Goal: Task Accomplishment & Management: Use online tool/utility

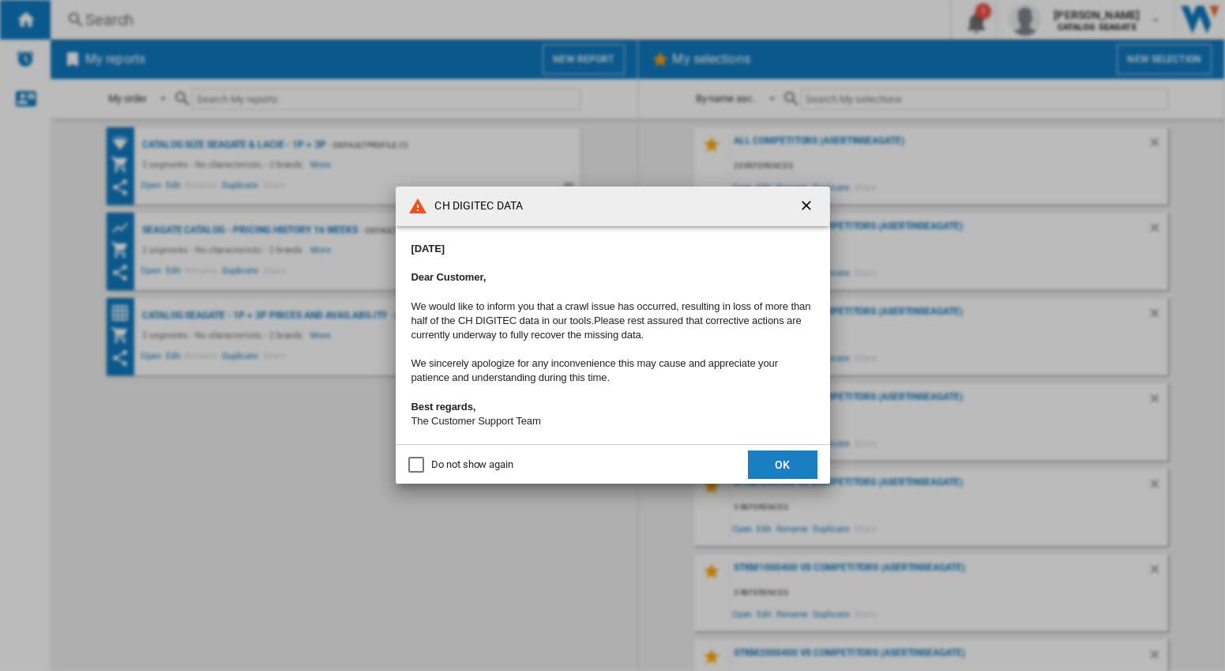
click at [776, 468] on button "OK" at bounding box center [783, 464] width 70 height 28
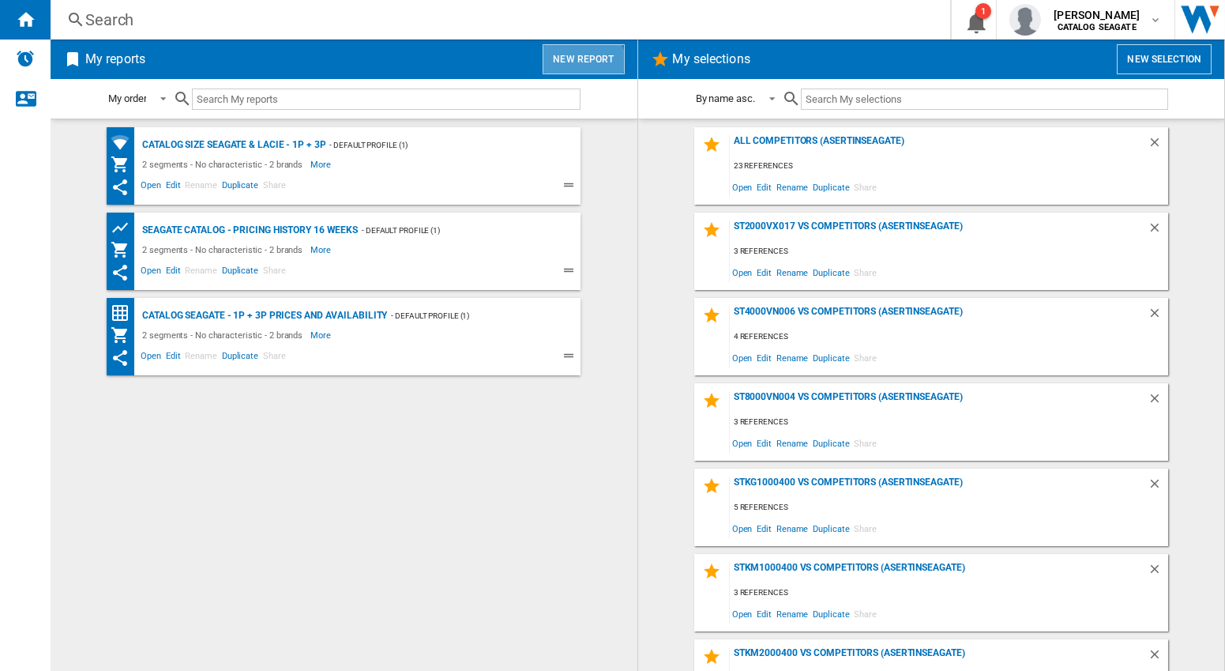
click at [582, 66] on button "New report" at bounding box center [583, 59] width 81 height 30
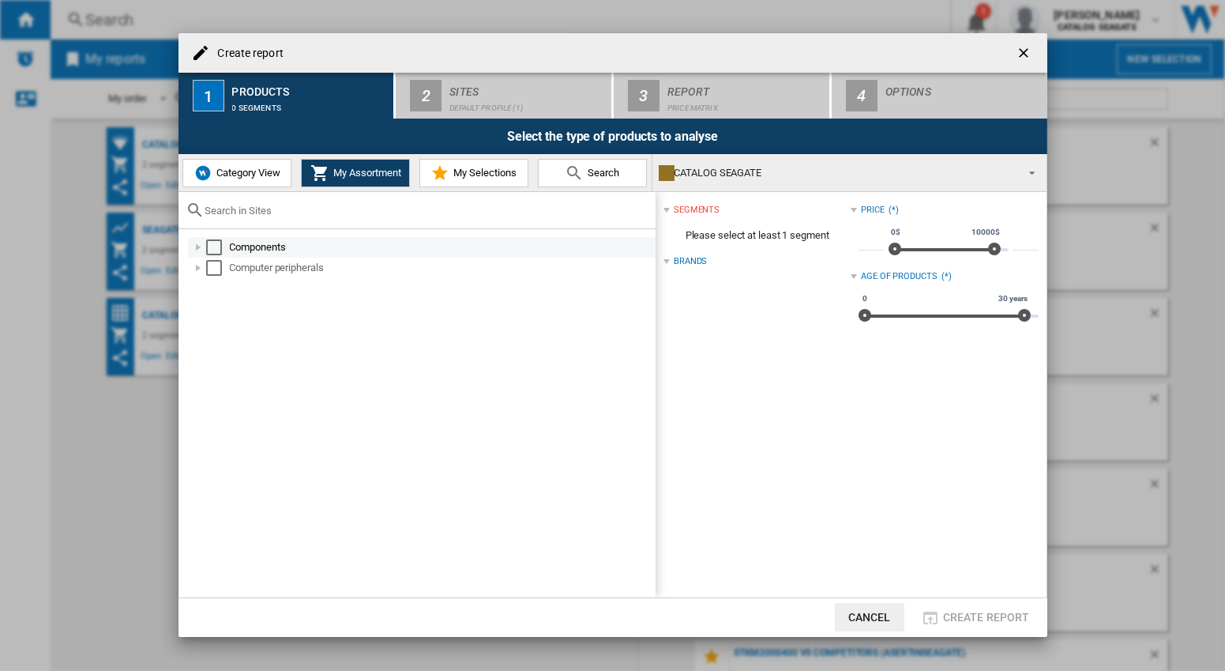
click at [210, 248] on div "Select" at bounding box center [214, 247] width 16 height 16
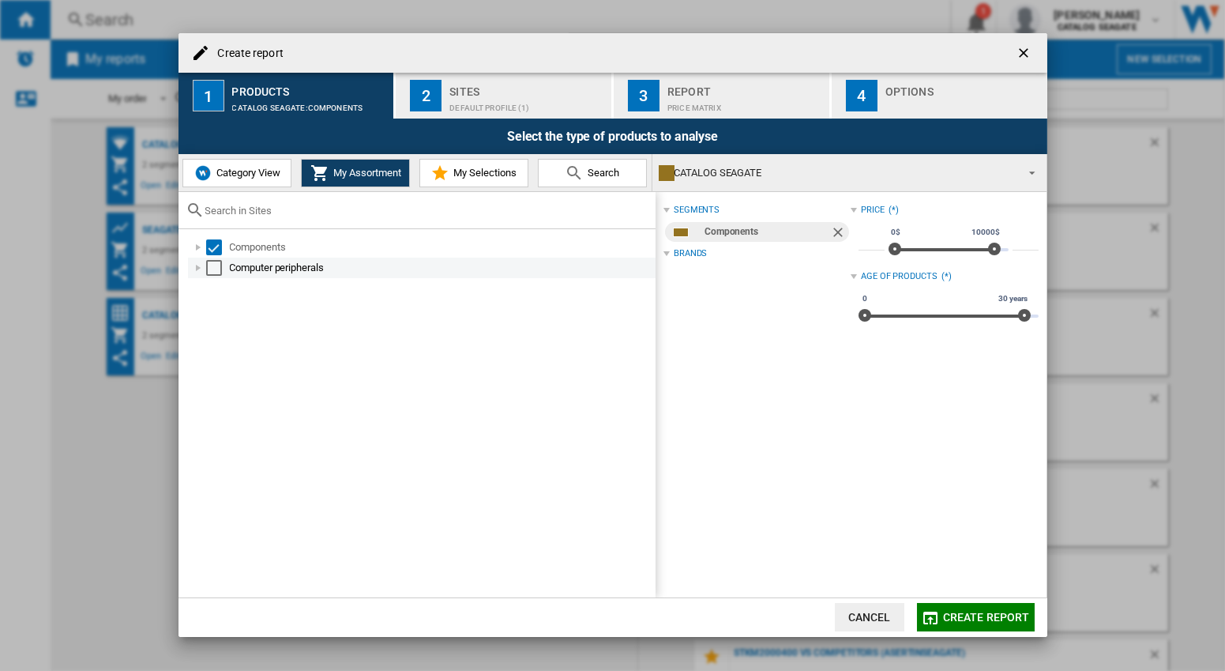
click at [212, 269] on div "Select" at bounding box center [214, 268] width 16 height 16
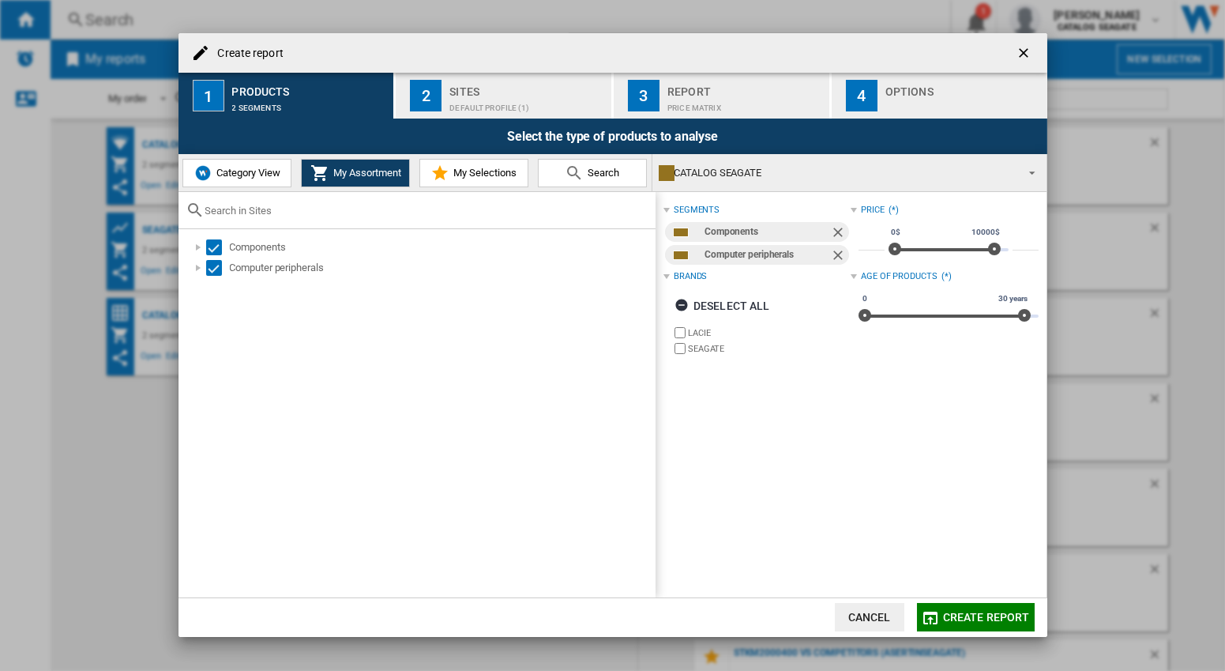
click at [488, 97] on div "Default profile (1)" at bounding box center [527, 104] width 156 height 17
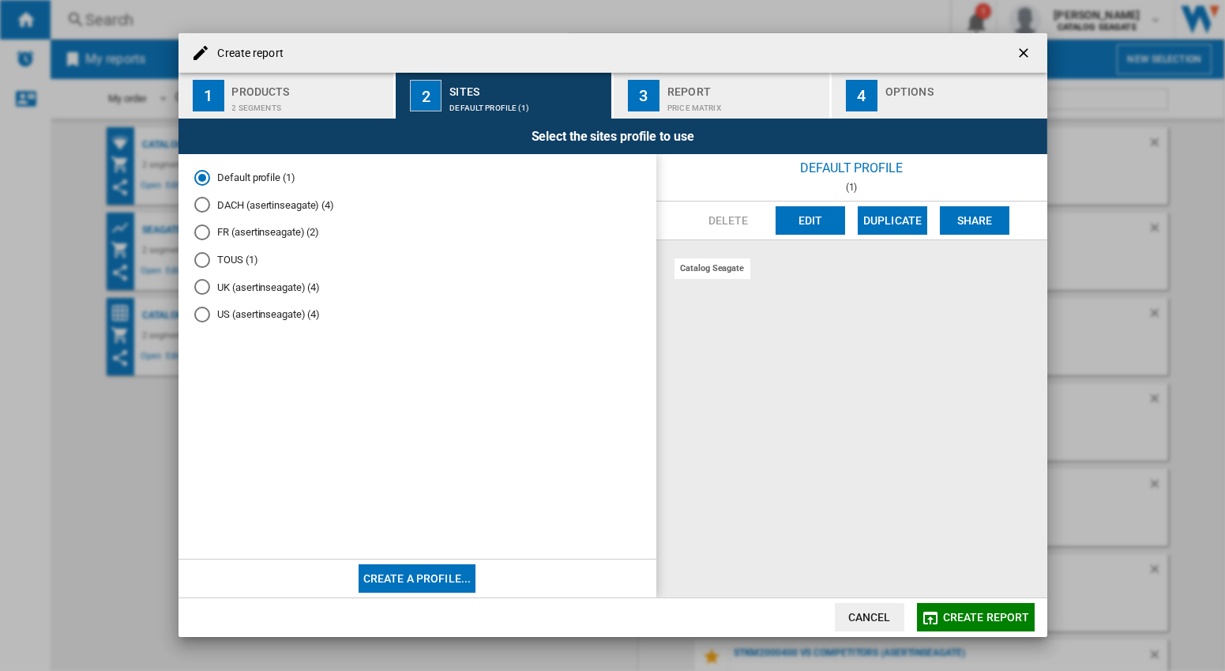
click at [260, 316] on md-radio-button "US (asertinseagate) (4)" at bounding box center [417, 314] width 446 height 15
click at [980, 618] on span "Create report" at bounding box center [986, 617] width 87 height 13
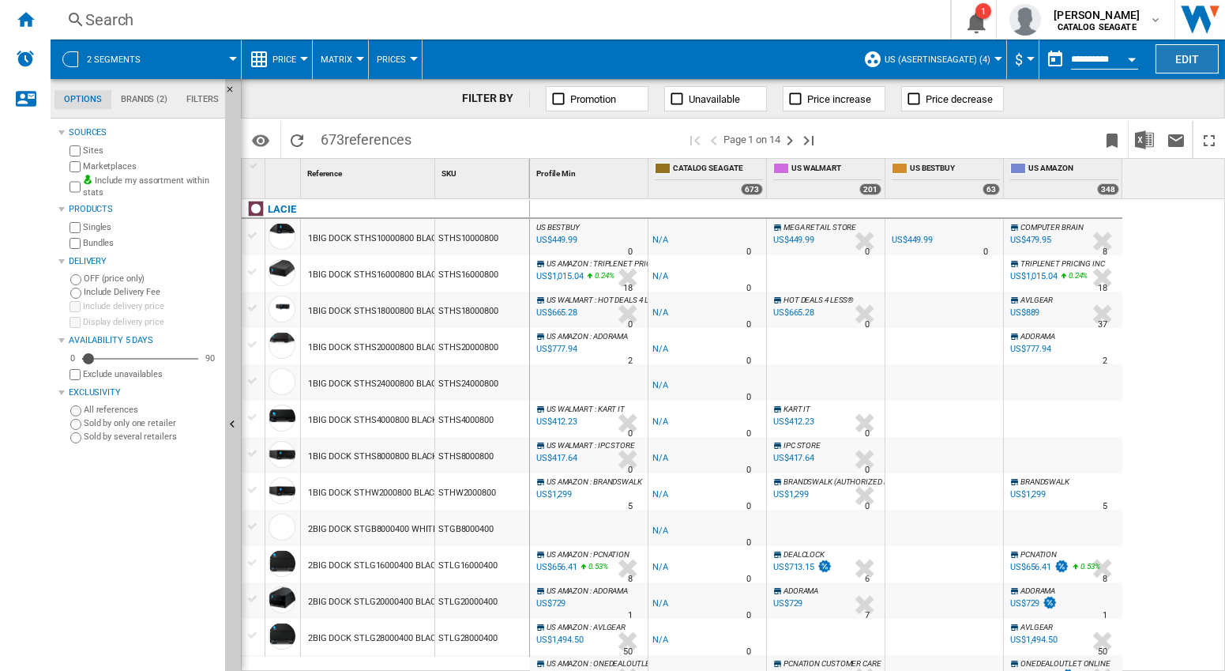
click at [1191, 54] on button "Edit" at bounding box center [1186, 58] width 63 height 29
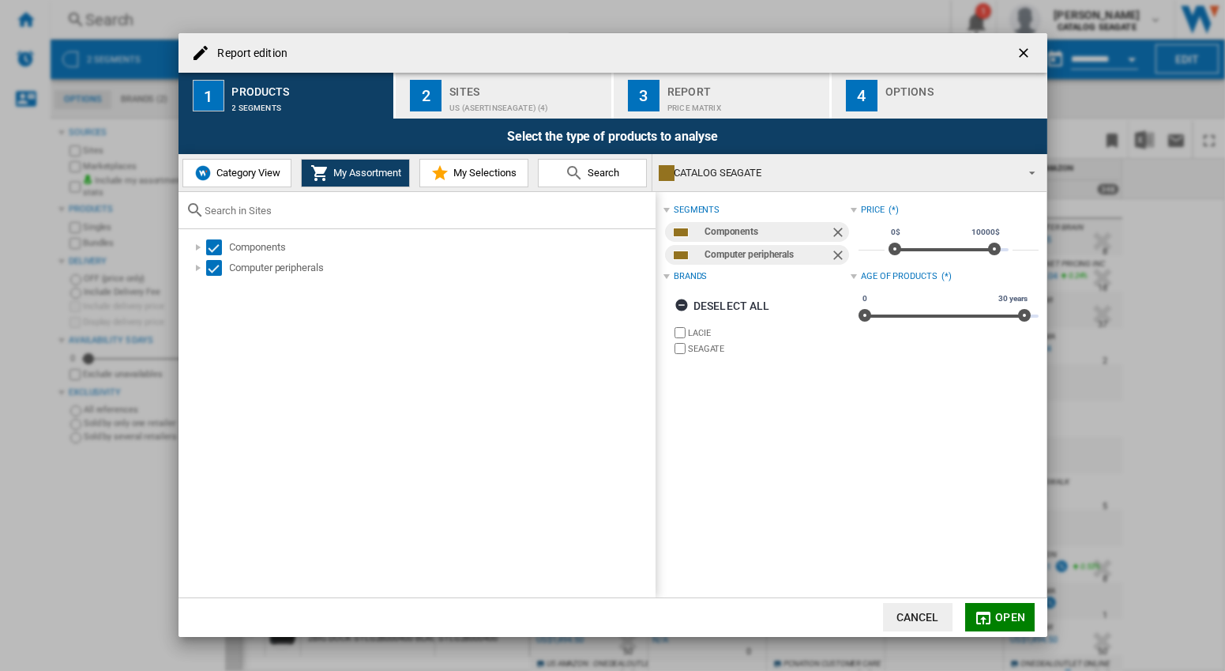
click at [490, 103] on div "US (asertinseagate) (4)" at bounding box center [527, 104] width 156 height 17
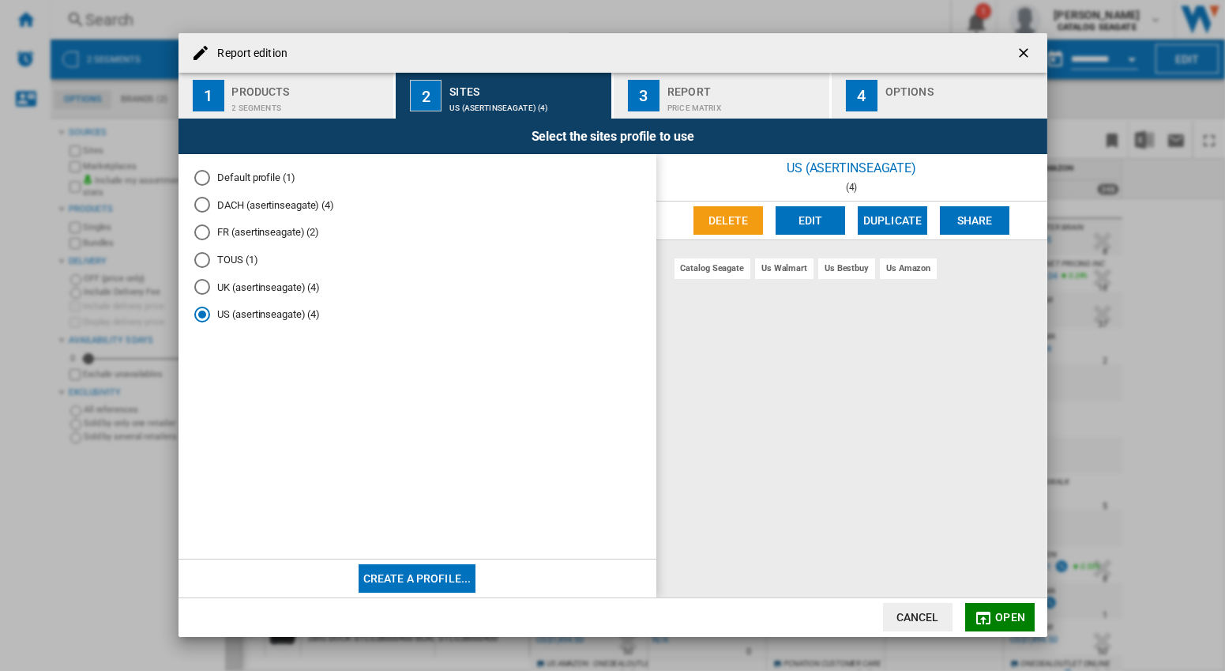
click at [663, 104] on button "3 Report Price Matrix" at bounding box center [722, 96] width 217 height 46
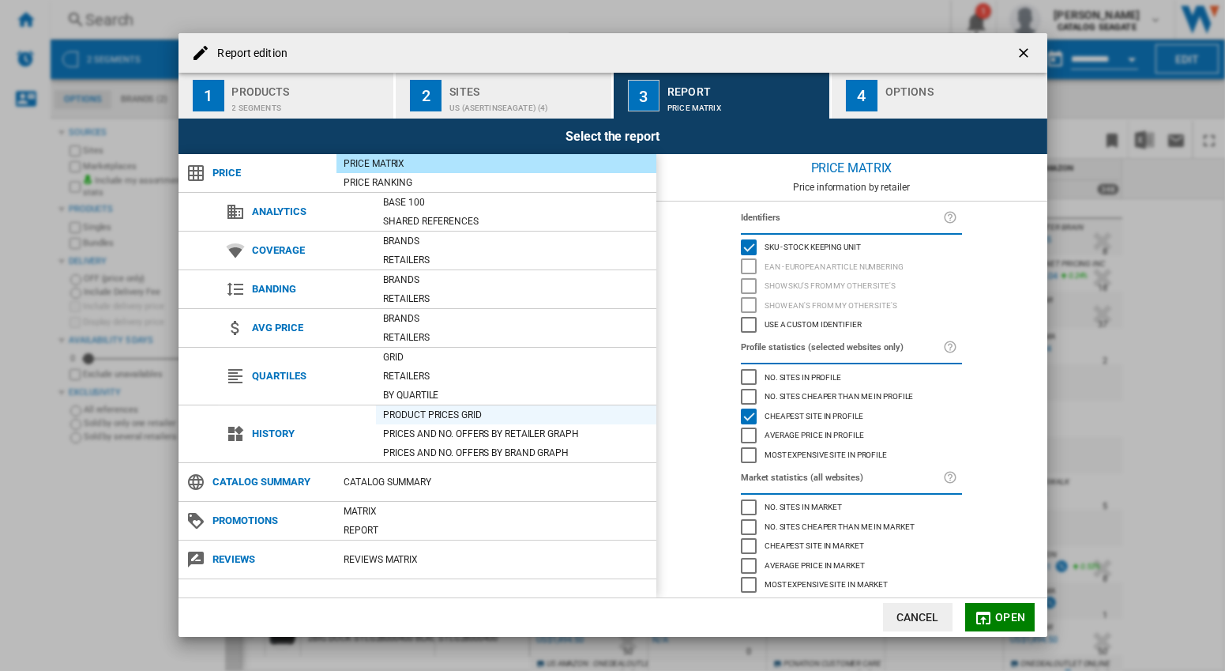
click at [439, 415] on div "Product prices grid" at bounding box center [516, 415] width 280 height 16
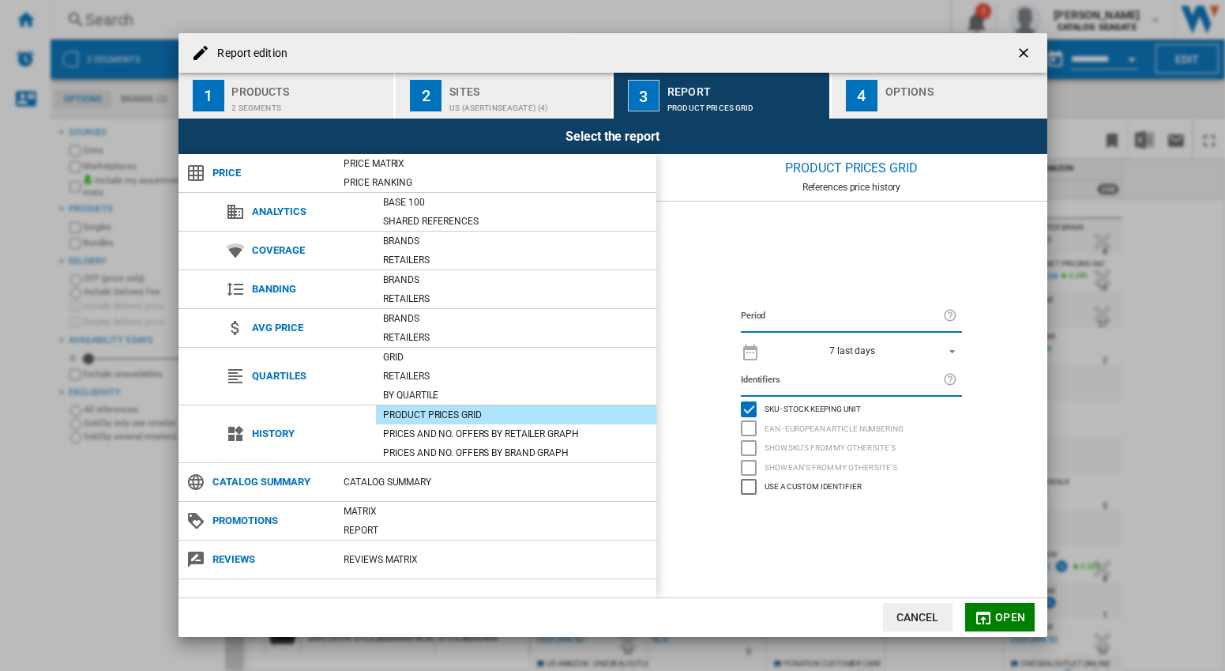
click at [1009, 622] on span "Open" at bounding box center [1010, 617] width 30 height 13
